Goal: Information Seeking & Learning: Check status

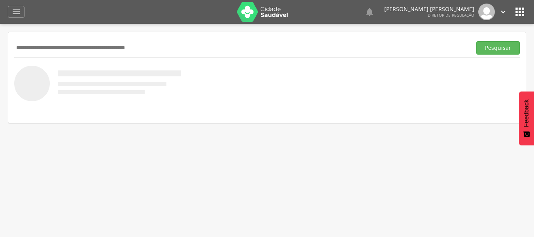
click at [467, 103] on nav at bounding box center [267, 109] width 506 height 16
click at [404, 36] on div "Pesquisar" at bounding box center [267, 77] width 518 height 91
click at [385, 49] on input "text" at bounding box center [241, 47] width 454 height 13
type input "**********"
click at [477, 41] on button "Pesquisar" at bounding box center [499, 47] width 44 height 13
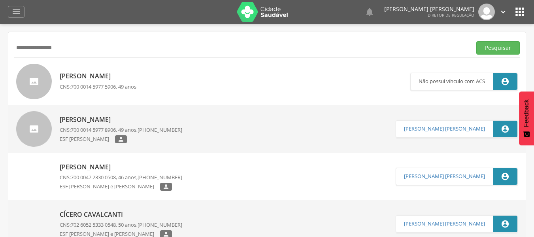
click at [136, 127] on div "[PERSON_NAME] CNS: 700 0014 5977 8906 , 49 anos, [PHONE_NUMBER] ESF [PERSON_NAM…" at bounding box center [121, 129] width 123 height 33
type input "**********"
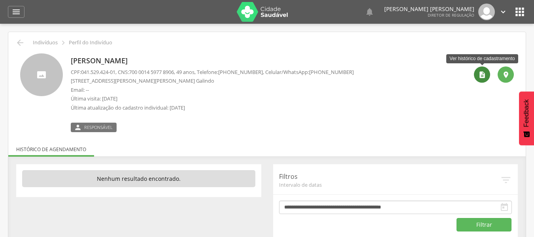
click at [486, 78] on icon "" at bounding box center [483, 75] width 8 height 8
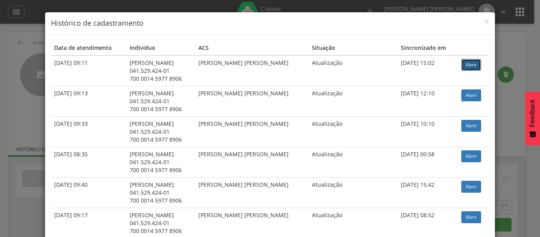
click at [468, 66] on link "Abrir" at bounding box center [472, 65] width 20 height 12
click at [484, 23] on span "×" at bounding box center [486, 21] width 5 height 11
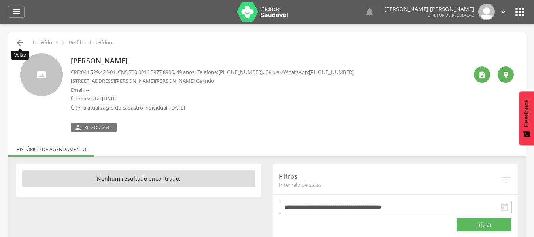
click at [25, 43] on icon "" at bounding box center [19, 42] width 9 height 9
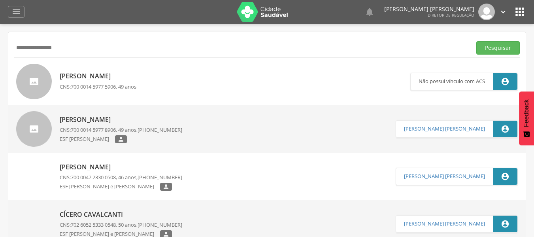
drag, startPoint x: 101, startPoint y: 41, endPoint x: 0, endPoint y: 45, distance: 100.9
click at [0, 45] on div " Indivíduos  Fichas   Cadastro individual Informações do Cadastro Data e ho…" at bounding box center [267, 142] width 534 height 237
type input "**********"
click at [477, 41] on button "Pesquisar" at bounding box center [499, 47] width 44 height 13
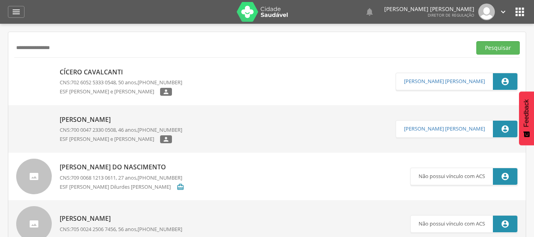
click at [85, 87] on div "Cícero Cavalcanti CNS: 702 6052 5333 0548 , 50 anos, [PHONE_NUMBER] [PERSON_NAM…" at bounding box center [121, 81] width 123 height 33
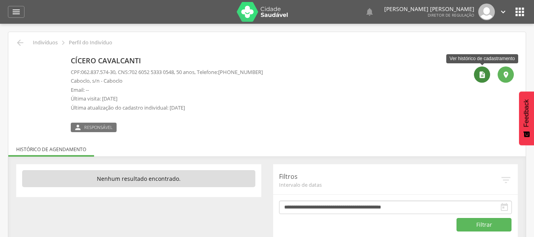
click at [481, 72] on icon "" at bounding box center [483, 75] width 8 height 8
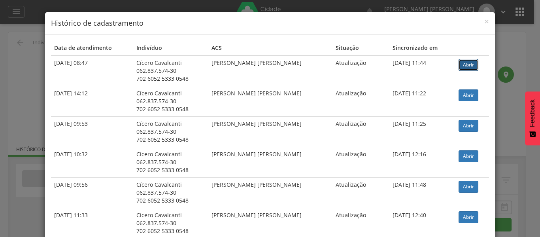
click at [471, 66] on link "Abrir" at bounding box center [469, 65] width 20 height 12
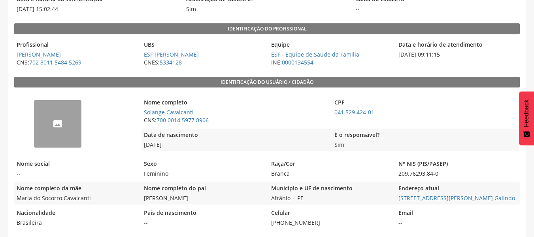
scroll to position [119, 0]
